Goal: Task Accomplishment & Management: Manage account settings

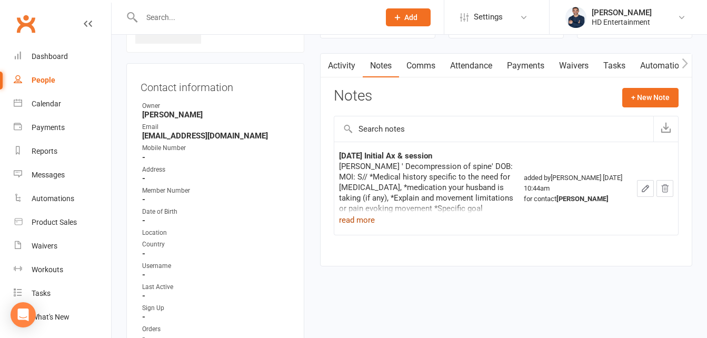
click at [341, 216] on button "read more" at bounding box center [357, 220] width 36 height 13
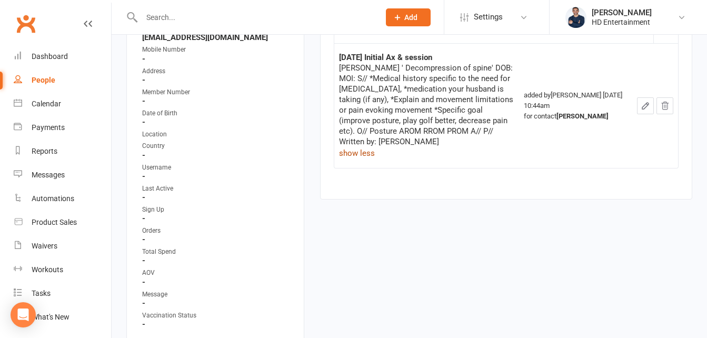
scroll to position [186, 0]
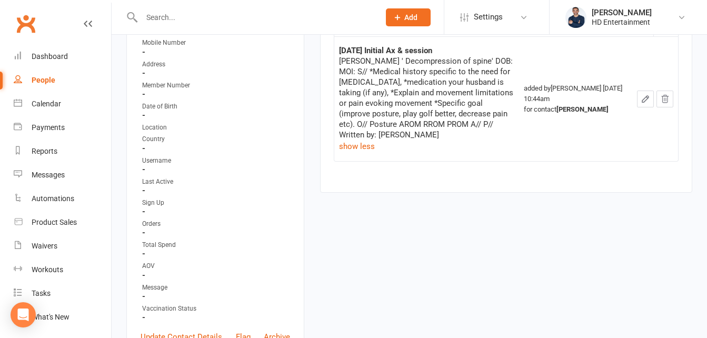
click at [643, 102] on icon "button" at bounding box center [645, 99] width 6 height 6
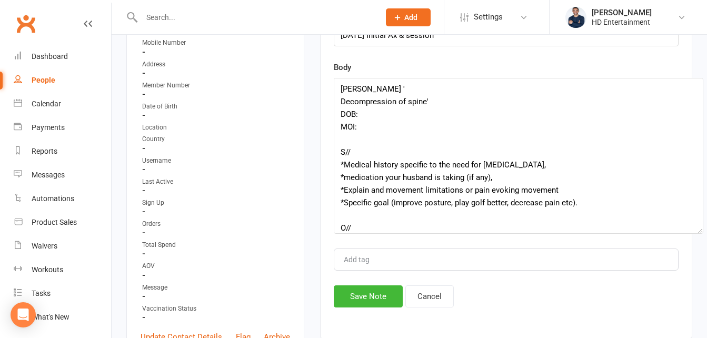
drag, startPoint x: 675, startPoint y: 109, endPoint x: 649, endPoint y: 220, distance: 114.1
click at [695, 228] on textarea "[PERSON_NAME] ' Decompression of spine' DOB: MOI: S// *Medical history specific…" at bounding box center [519, 156] width 370 height 156
click at [369, 112] on textarea "[PERSON_NAME] ' Decompression of spine' DOB: MOI: S// *Medical history specific…" at bounding box center [516, 155] width 364 height 154
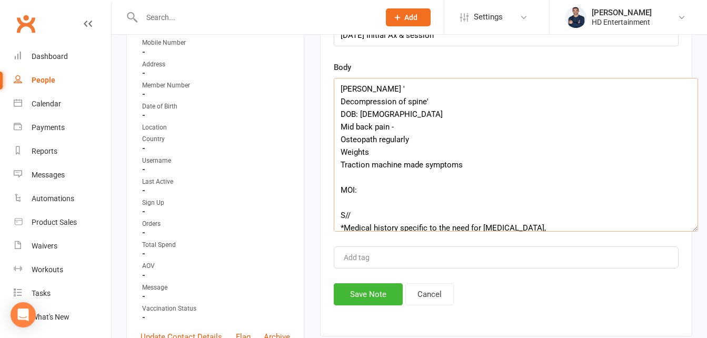
click at [402, 126] on textarea "[PERSON_NAME] ' Decompression of spine' DOB: [DEMOGRAPHIC_DATA] Mid back pain -…" at bounding box center [516, 155] width 364 height 154
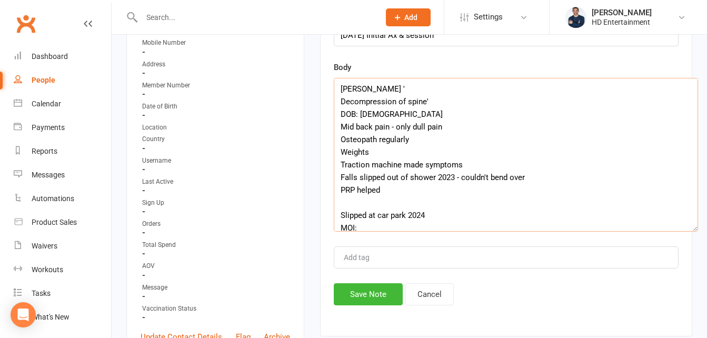
click at [547, 179] on textarea "[PERSON_NAME] ' Decompression of spine' DOB: [DEMOGRAPHIC_DATA] Mid back pain -…" at bounding box center [516, 155] width 364 height 154
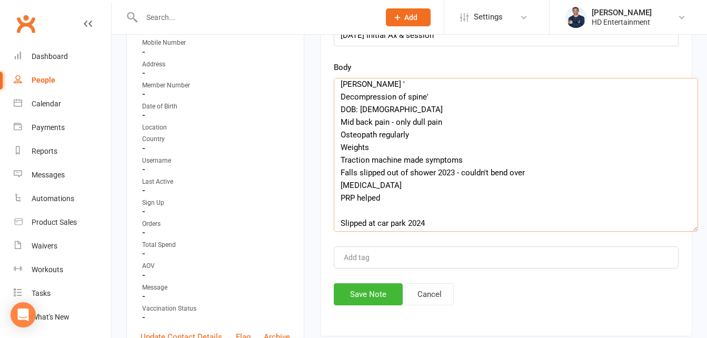
scroll to position [0, 0]
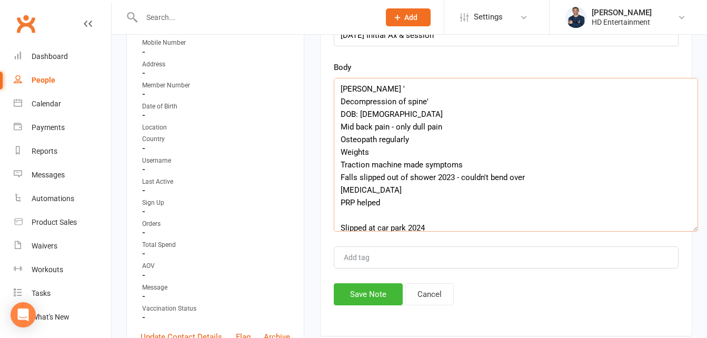
click at [378, 154] on textarea "[PERSON_NAME] ' Decompression of spine' DOB: [DEMOGRAPHIC_DATA] Mid back pain -…" at bounding box center [516, 155] width 364 height 154
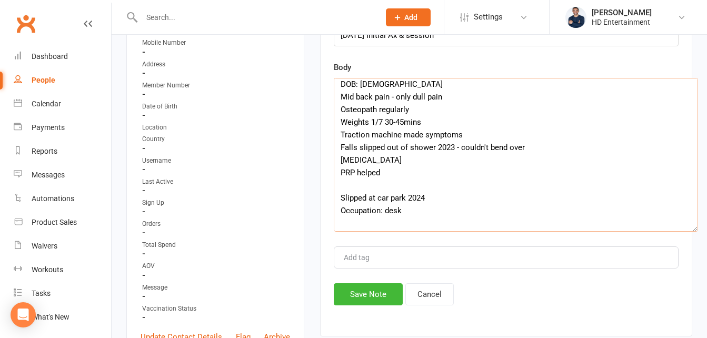
scroll to position [105, 0]
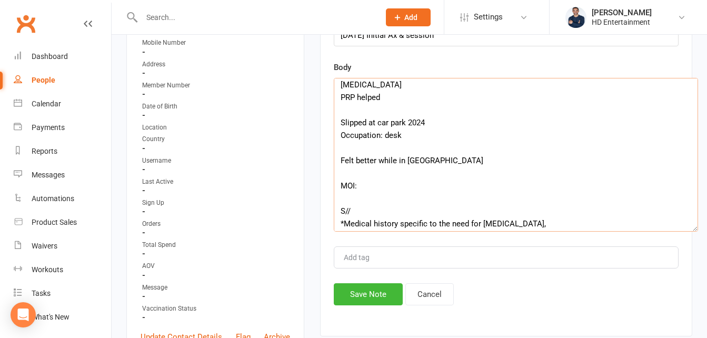
click at [445, 162] on textarea "[PERSON_NAME] ' Decompression of spine' DOB: [DEMOGRAPHIC_DATA] Mid back pain -…" at bounding box center [516, 155] width 364 height 154
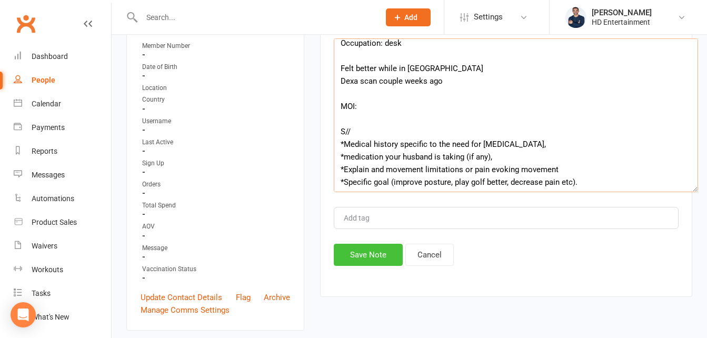
scroll to position [238, 0]
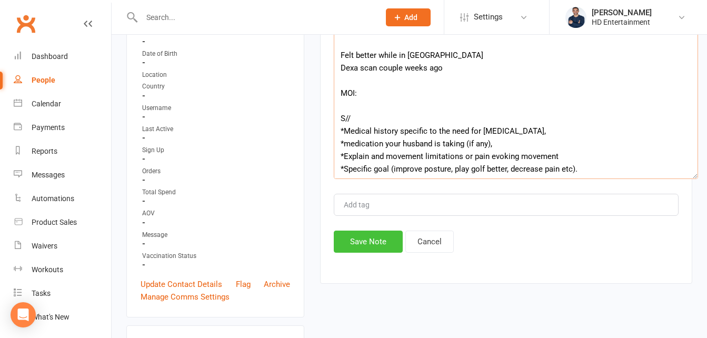
type textarea "[PERSON_NAME] ' Decompression of spine' DOB: [DEMOGRAPHIC_DATA] Mid back pain -…"
click at [370, 239] on button "Save Note" at bounding box center [368, 242] width 69 height 22
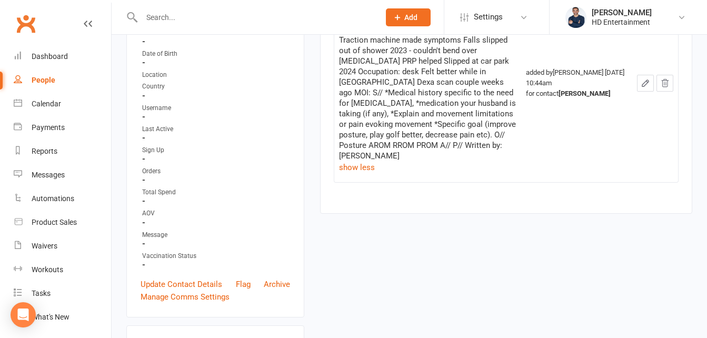
click at [641, 78] on icon "button" at bounding box center [645, 82] width 9 height 9
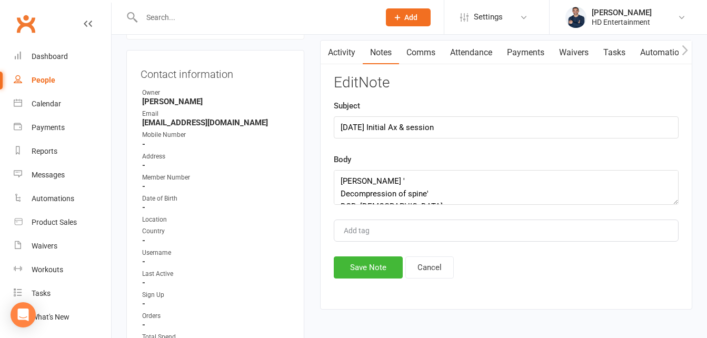
scroll to position [81, 0]
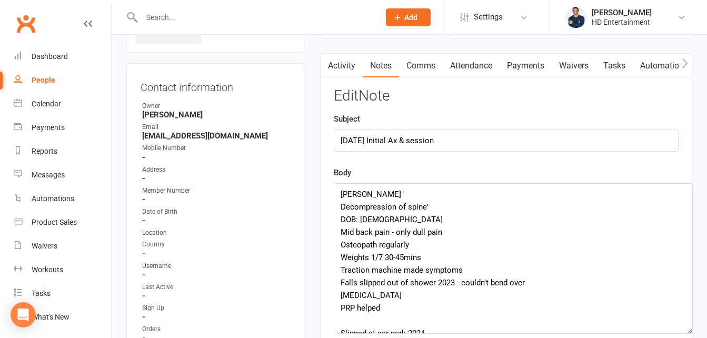
drag, startPoint x: 674, startPoint y: 214, endPoint x: 680, endPoint y: 321, distance: 106.5
click at [680, 322] on textarea "[PERSON_NAME] ' Decompression of spine' DOB: [DEMOGRAPHIC_DATA] Mid back pain -…" at bounding box center [513, 258] width 359 height 151
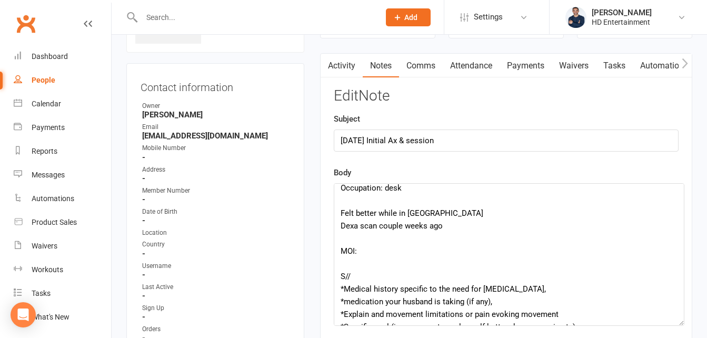
scroll to position [105, 0]
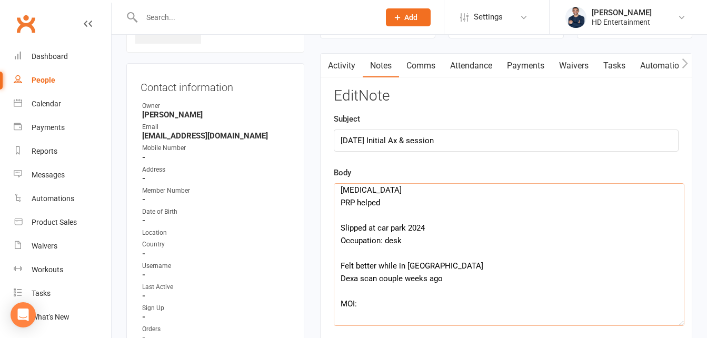
click at [346, 284] on textarea "[PERSON_NAME] ' Decompression of spine' DOB: [DEMOGRAPHIC_DATA] Mid back pain -…" at bounding box center [509, 254] width 351 height 143
click at [465, 280] on textarea "[PERSON_NAME] ' Decompression of spine' DOB: [DEMOGRAPHIC_DATA] Mid back pain -…" at bounding box center [509, 254] width 351 height 143
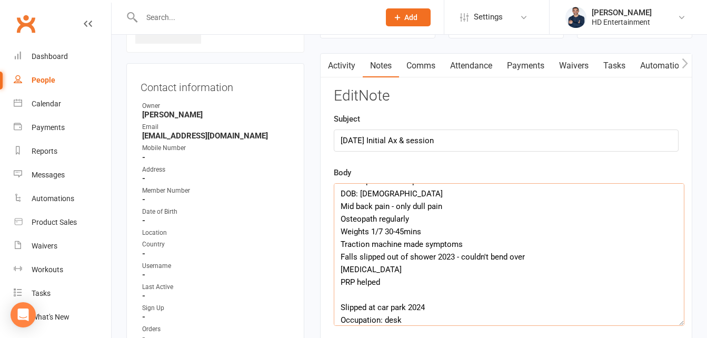
scroll to position [0, 0]
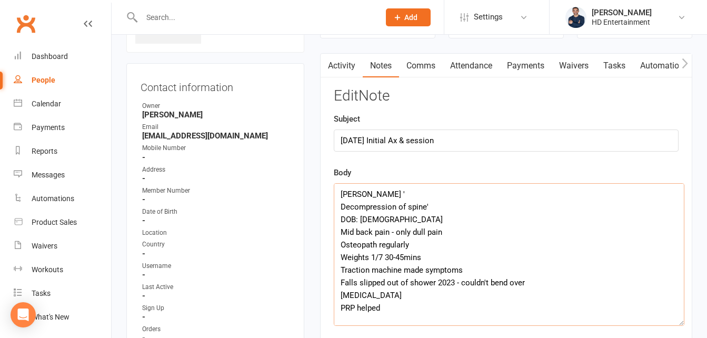
click at [461, 233] on textarea "[PERSON_NAME] ' Decompression of spine' DOB: [DEMOGRAPHIC_DATA] Mid back pain -…" at bounding box center [509, 254] width 351 height 143
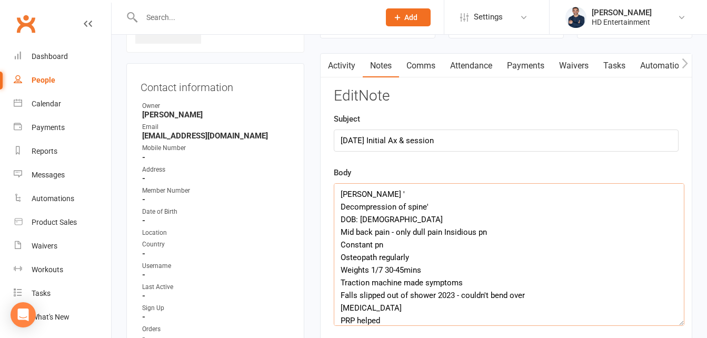
scroll to position [53, 0]
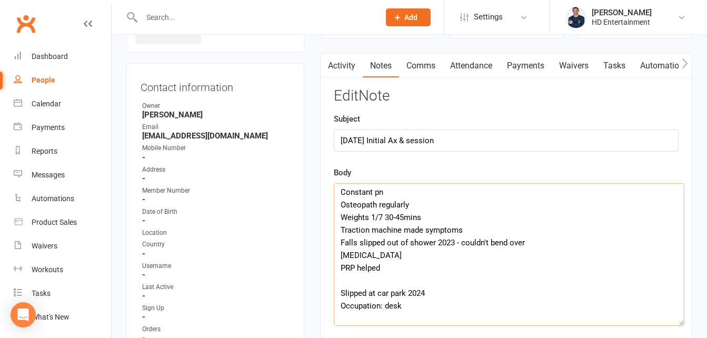
click at [403, 265] on textarea "[PERSON_NAME] ' Decompression of spine' DOB: [DEMOGRAPHIC_DATA] Mid back pain -…" at bounding box center [509, 254] width 351 height 143
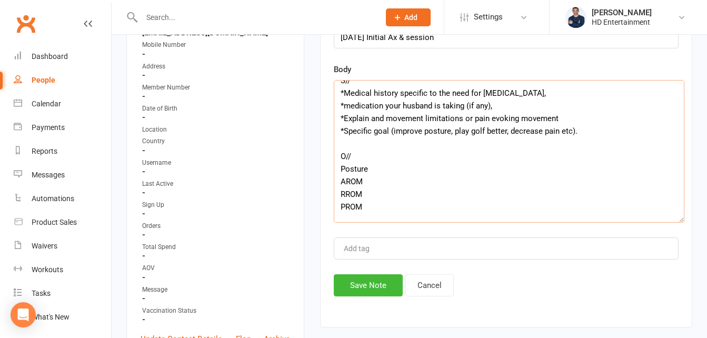
scroll to position [186, 0]
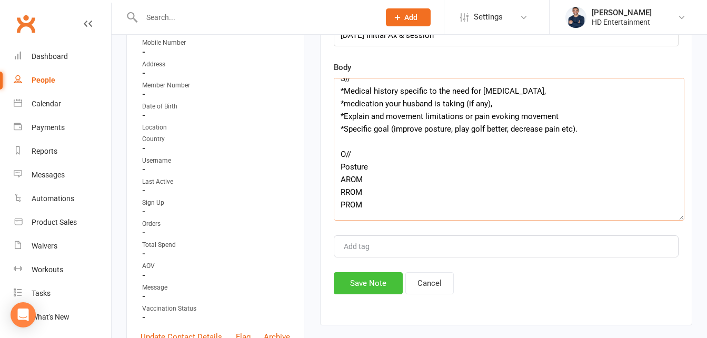
type textarea "[PERSON_NAME] ' Decompression of spine' DOB: [DEMOGRAPHIC_DATA] Mid back pain -…"
click at [354, 278] on button "Save Note" at bounding box center [368, 283] width 69 height 22
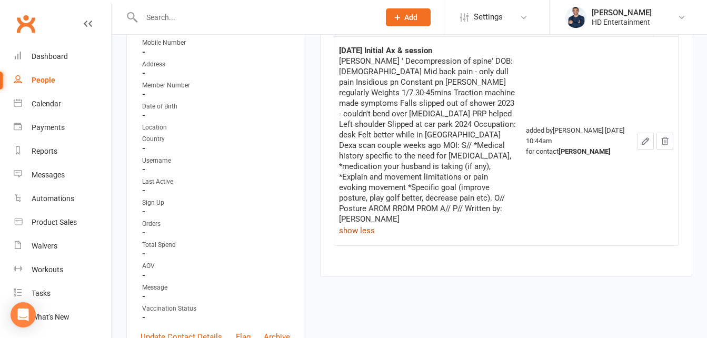
click at [367, 224] on button "show less" at bounding box center [357, 230] width 36 height 13
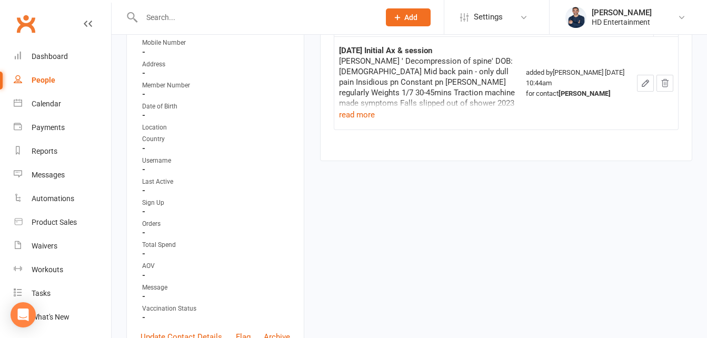
click at [641, 88] on button "button" at bounding box center [645, 83] width 17 height 17
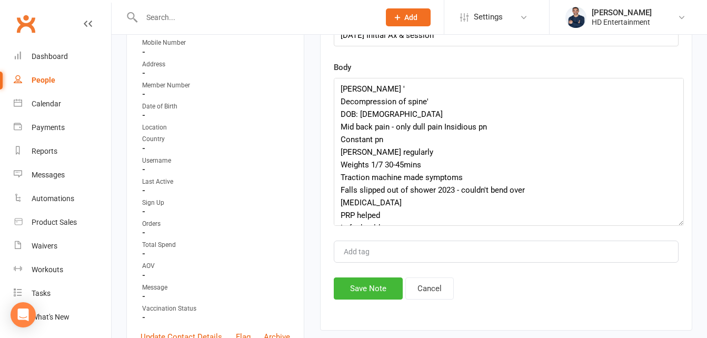
drag, startPoint x: 674, startPoint y: 109, endPoint x: 680, endPoint y: 224, distance: 114.9
click at [680, 224] on textarea "[PERSON_NAME] ' Decompression of spine' DOB: [DEMOGRAPHIC_DATA] Mid back pain -…" at bounding box center [509, 152] width 350 height 148
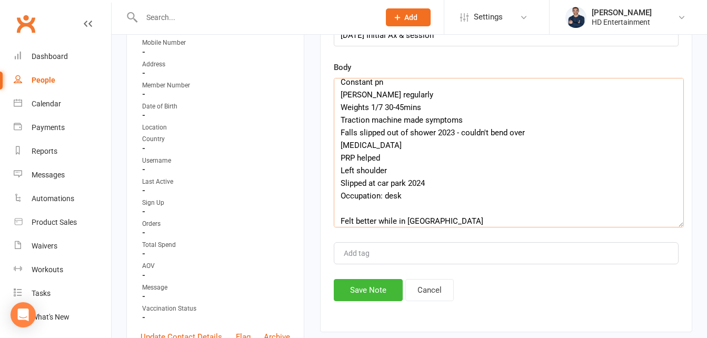
scroll to position [55, 0]
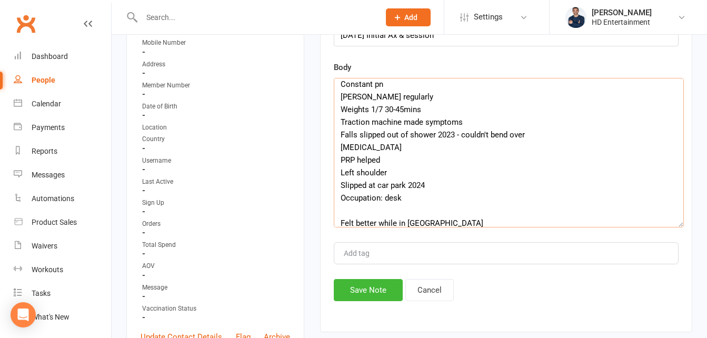
click at [431, 92] on textarea "[PERSON_NAME] ' Decompression of spine' DOB: [DEMOGRAPHIC_DATA] Mid back pain -…" at bounding box center [509, 152] width 350 height 149
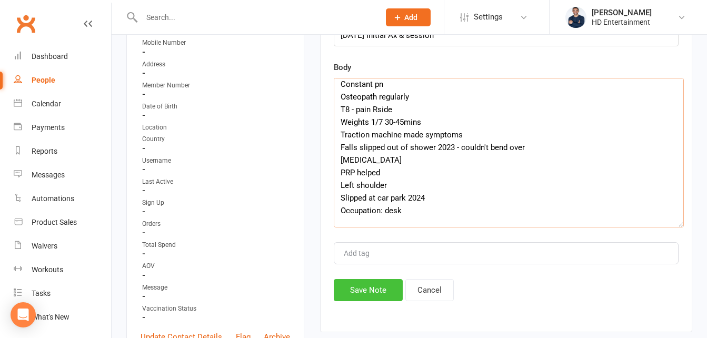
type textarea "[PERSON_NAME] ' Decompression of spine' DOB: [DEMOGRAPHIC_DATA] Mid back pain -…"
click at [378, 295] on button "Save Note" at bounding box center [368, 290] width 69 height 22
